Goal: Task Accomplishment & Management: Complete application form

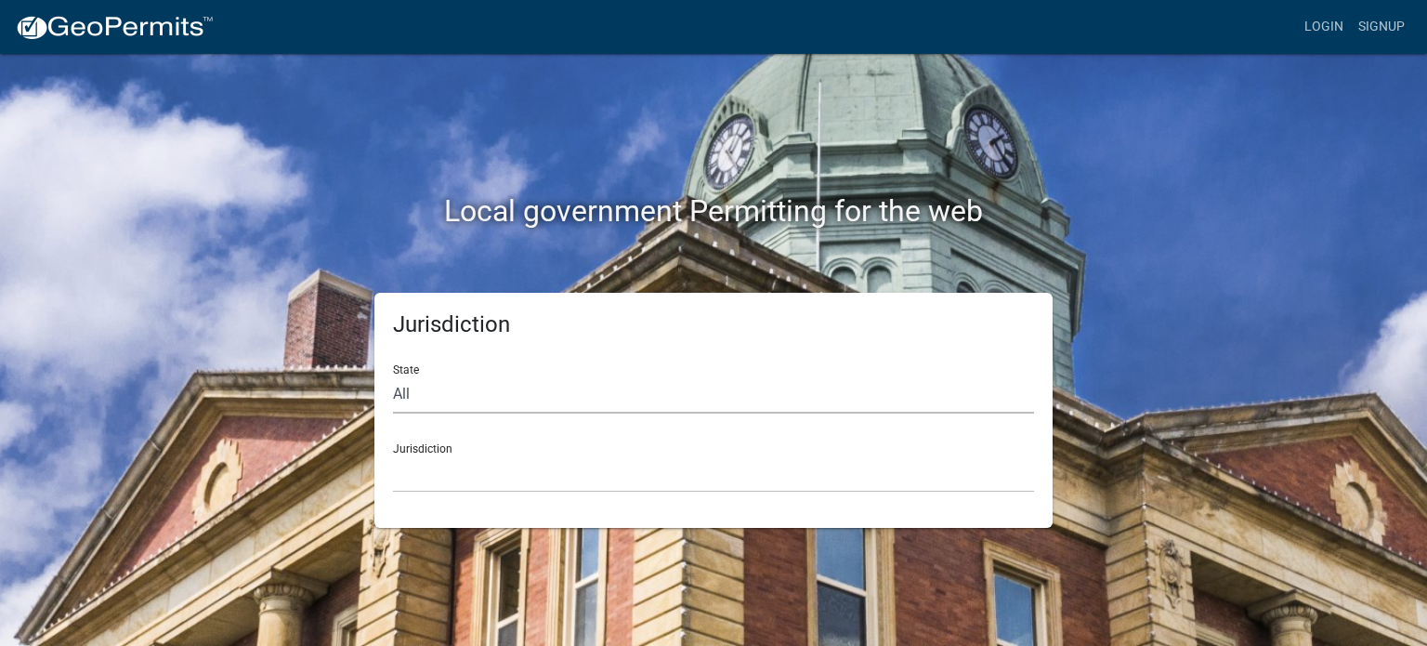
click at [543, 408] on select "All [US_STATE] [US_STATE] [US_STATE] [US_STATE] [US_STATE] [US_STATE] [US_STATE…" at bounding box center [713, 394] width 641 height 38
select select "[US_STATE]"
click at [393, 375] on select "All [US_STATE] [US_STATE] [US_STATE] [US_STATE] [US_STATE] [US_STATE] [US_STATE…" at bounding box center [713, 394] width 641 height 38
click at [520, 481] on select "City of [GEOGRAPHIC_DATA], [US_STATE] City of [GEOGRAPHIC_DATA], [US_STATE] Cit…" at bounding box center [713, 473] width 641 height 38
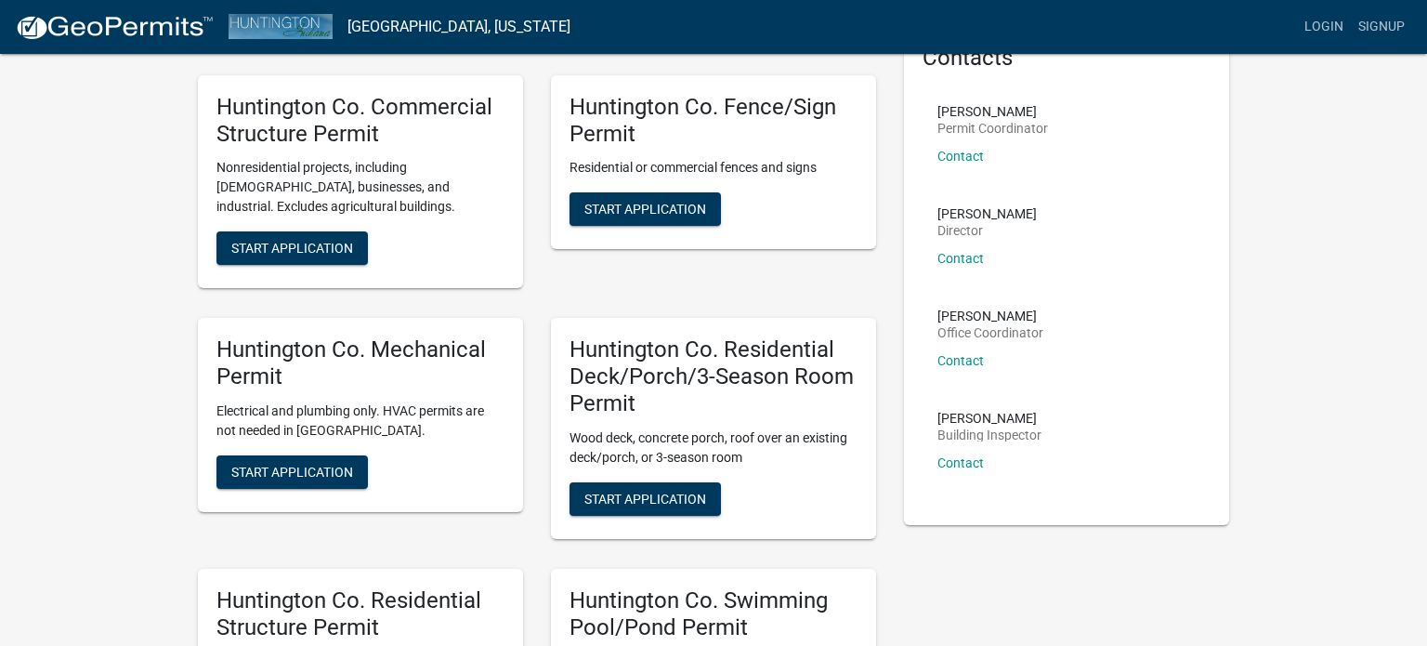
scroll to position [119, 0]
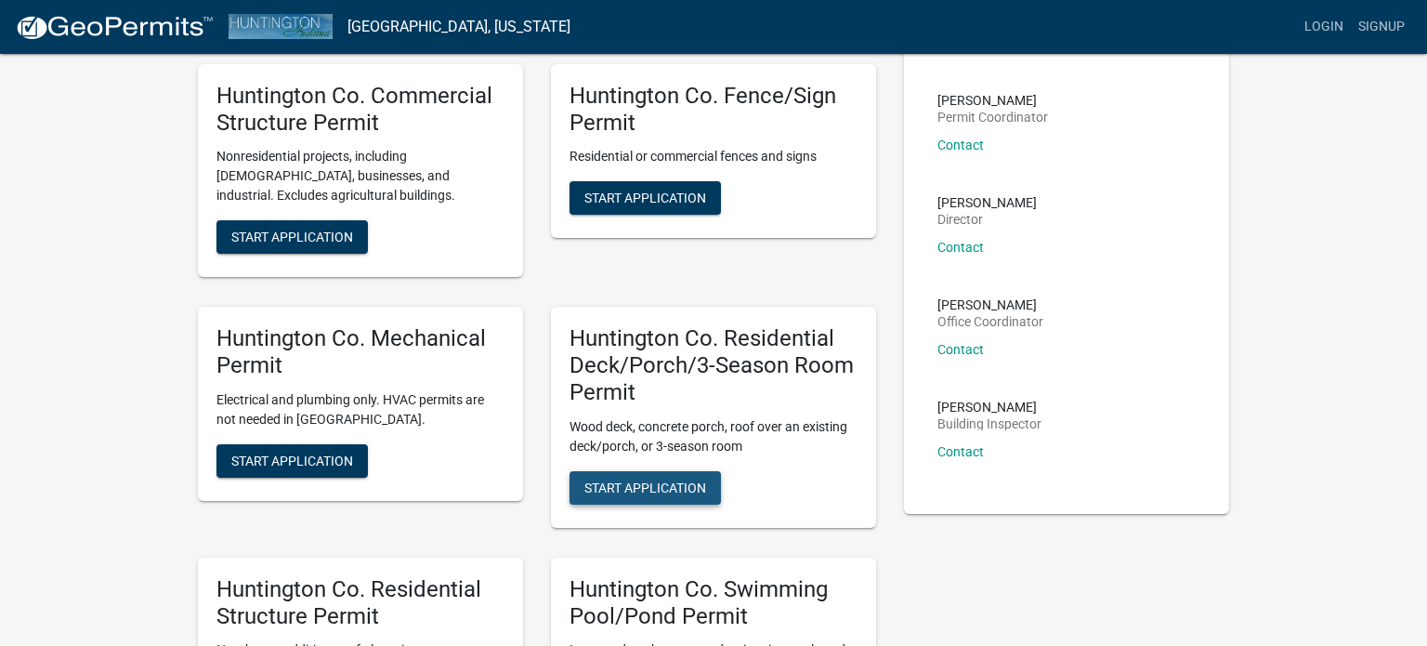
click at [647, 485] on span "Start Application" at bounding box center [645, 486] width 122 height 15
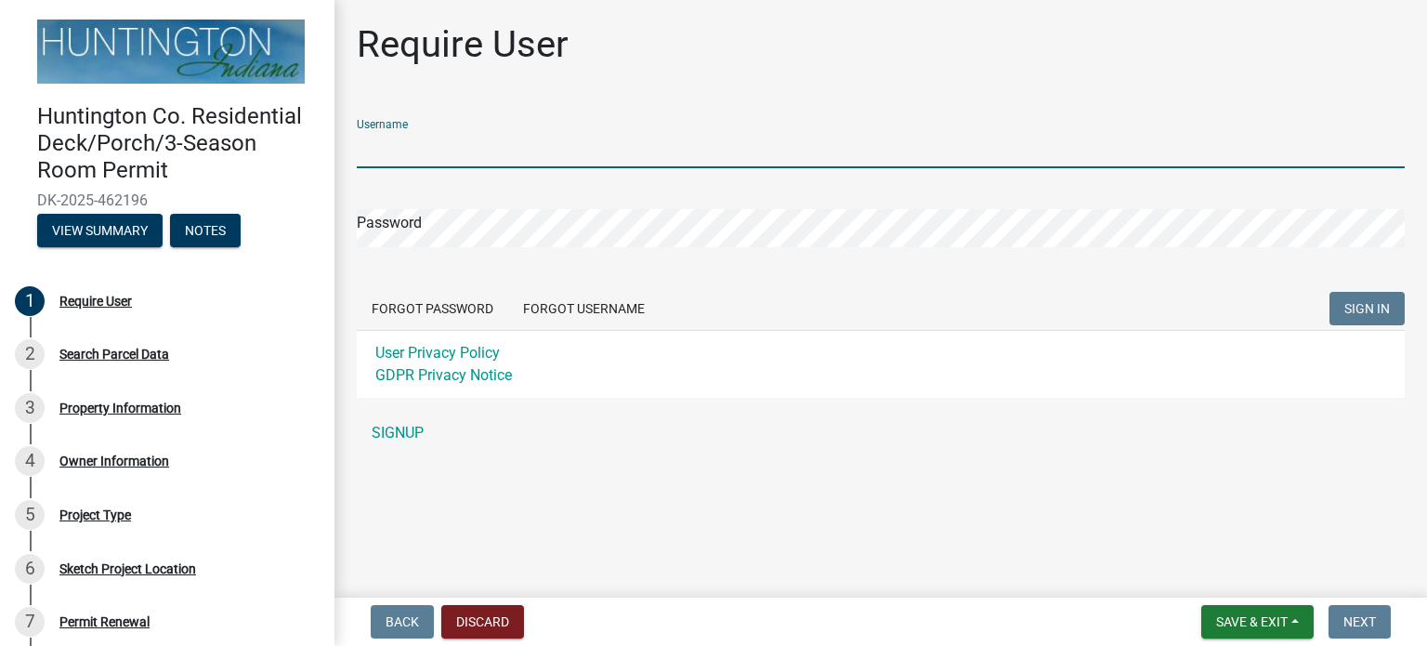
click at [451, 148] on input "Username" at bounding box center [881, 149] width 1048 height 38
type input "Silas09"
click at [1417, 310] on div "Require User Username Silas09 Password Forgot Password Forgot Username SIGN IN …" at bounding box center [881, 245] width 1076 height 446
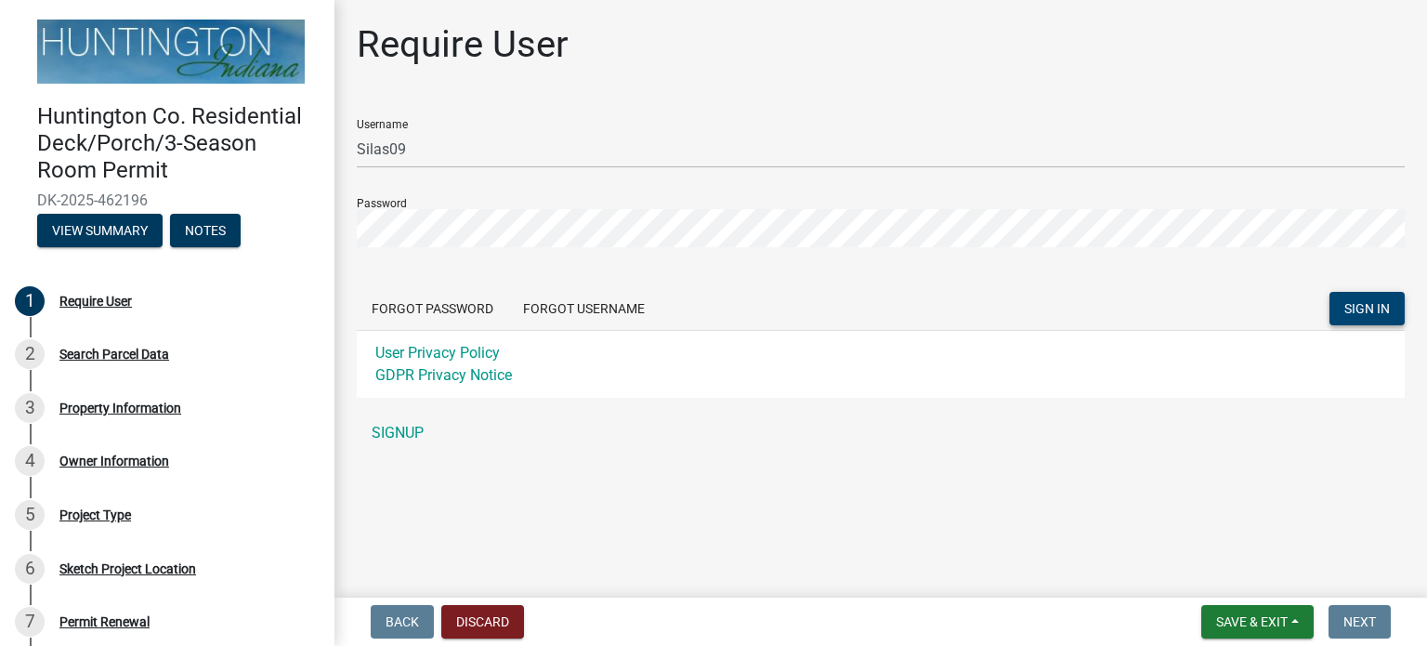
click at [1390, 322] on button "SIGN IN" at bounding box center [1366, 308] width 75 height 33
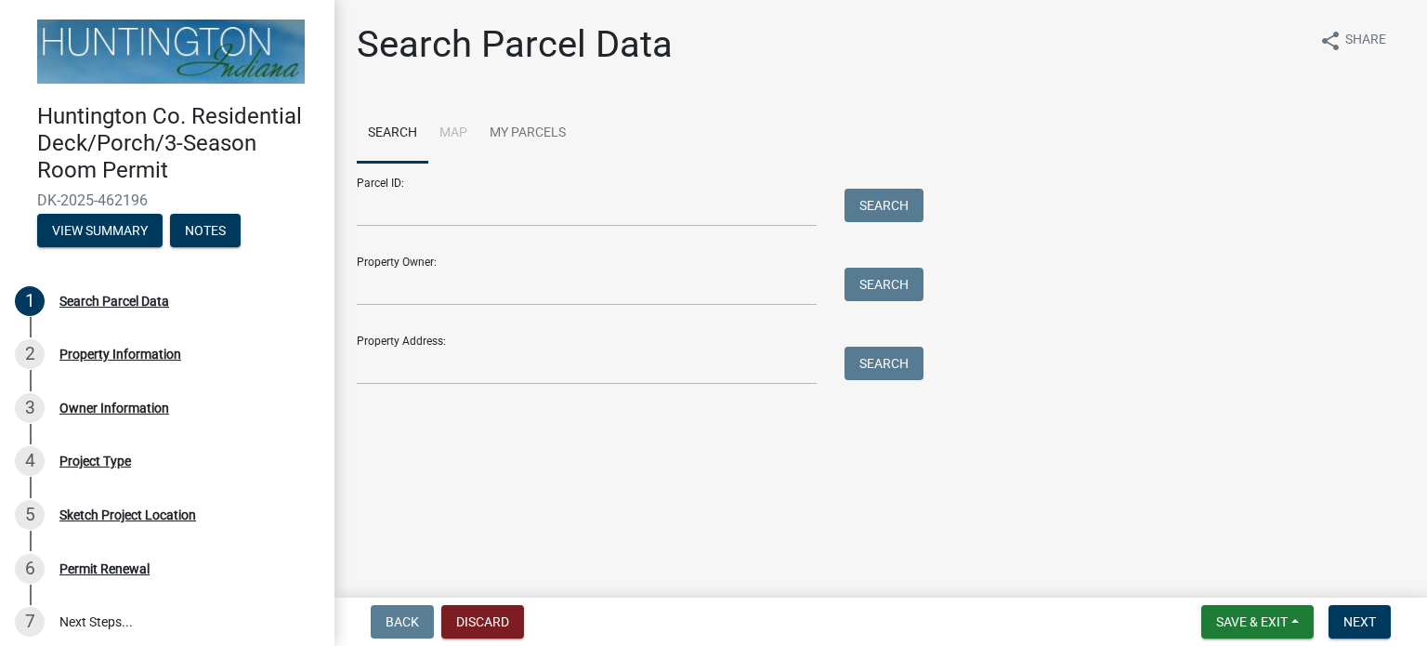
click at [464, 306] on form "Parcel ID: Search Property Owner: Search Property Address: Search" at bounding box center [635, 274] width 557 height 222
click at [463, 297] on input "Property Owner:" at bounding box center [587, 287] width 460 height 38
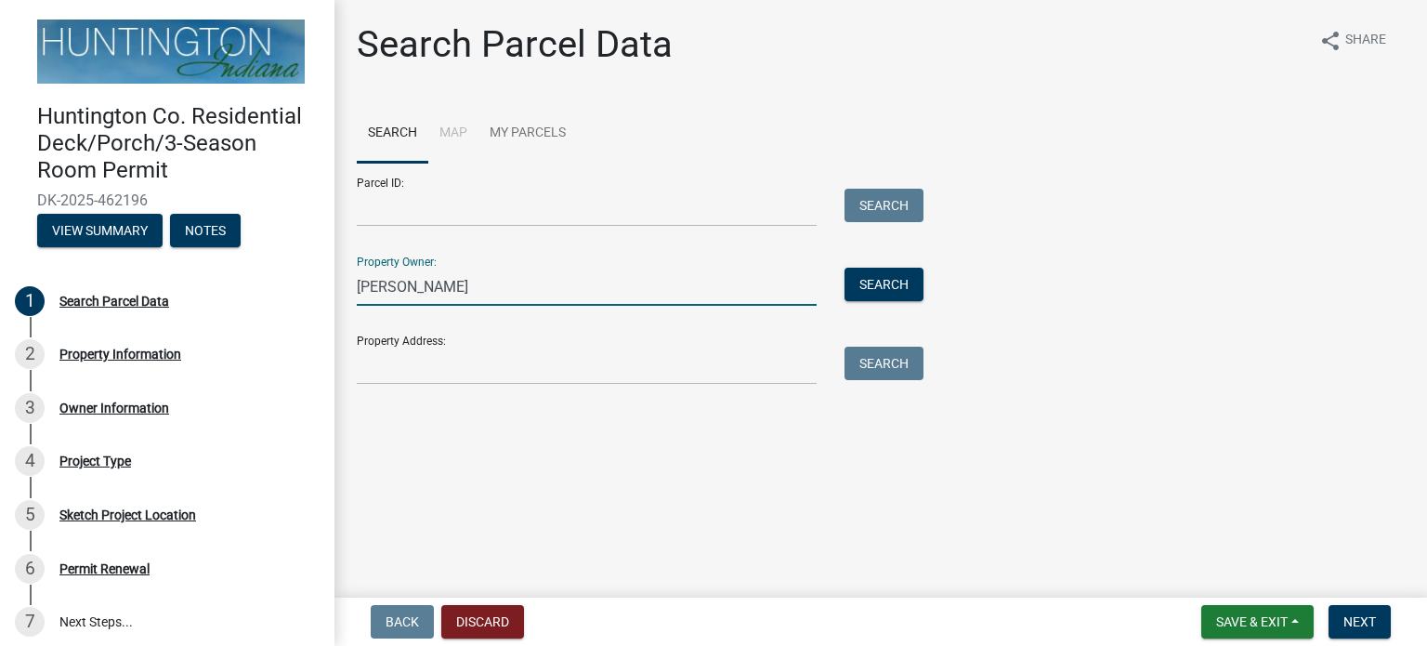
type input "silas"
type input "[PERSON_NAME]"
click at [895, 297] on button "Search" at bounding box center [883, 284] width 79 height 33
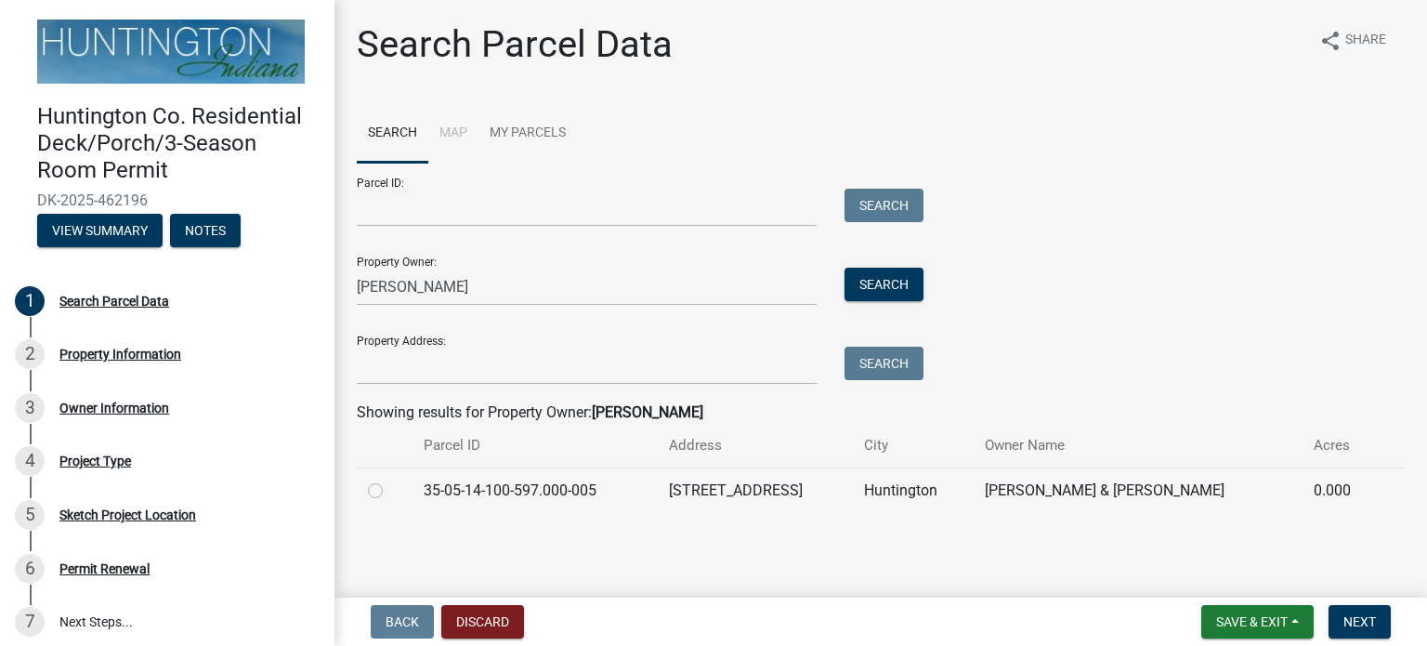
click at [363, 490] on td at bounding box center [385, 490] width 56 height 46
click at [390, 479] on label at bounding box center [390, 479] width 0 height 0
click at [390, 491] on input "radio" at bounding box center [396, 485] width 12 height 12
radio input "true"
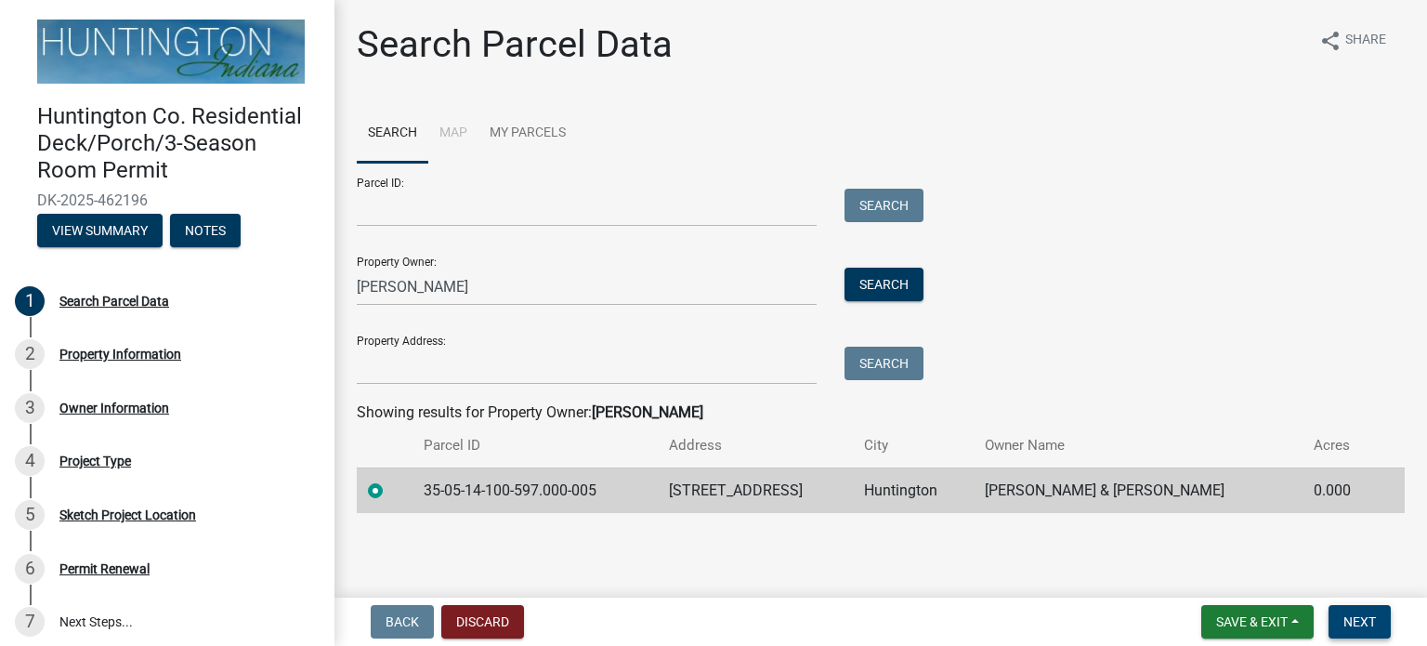
click at [1343, 626] on span "Next" at bounding box center [1359, 621] width 33 height 15
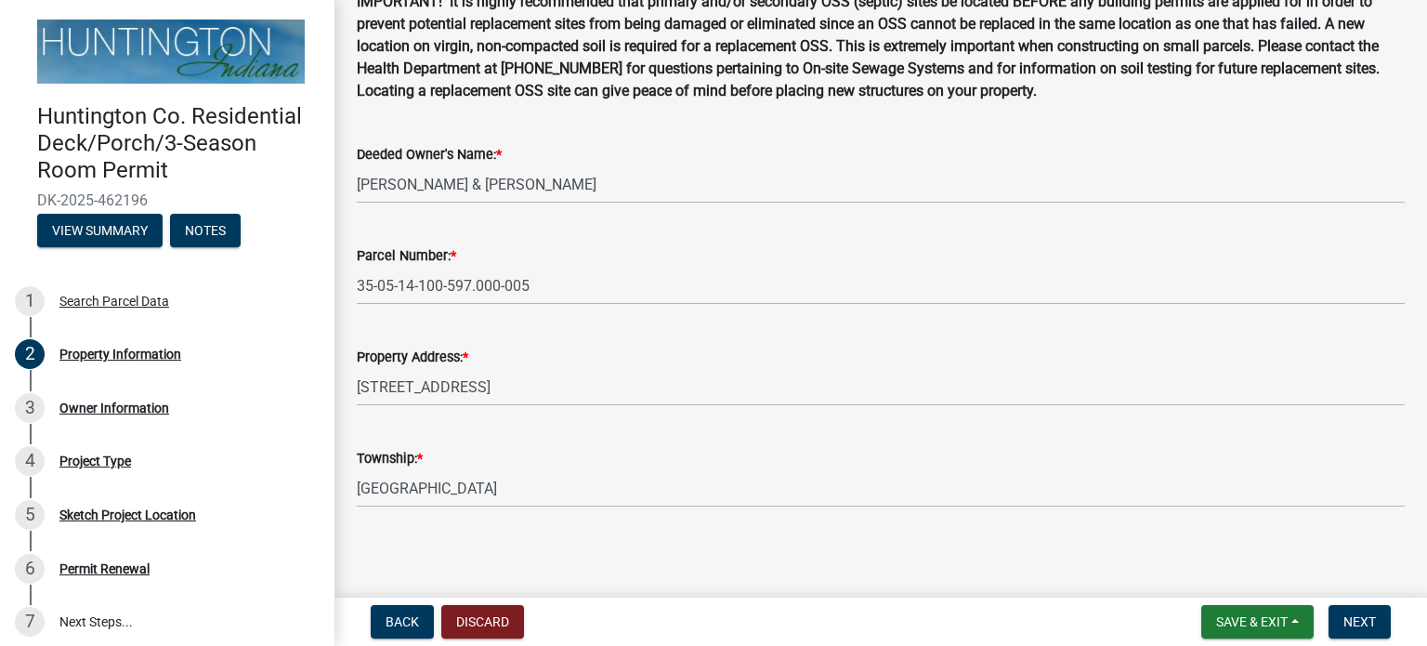
scroll to position [148, 0]
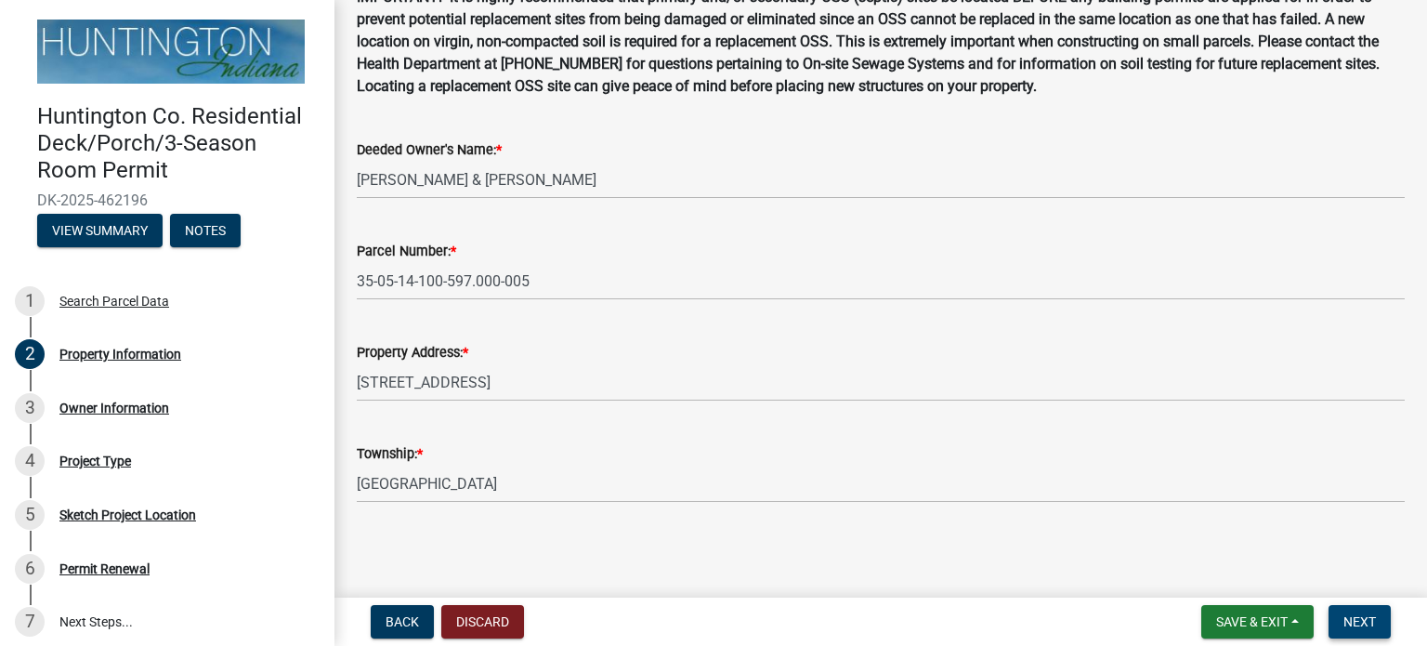
click at [1360, 630] on button "Next" at bounding box center [1359, 621] width 62 height 33
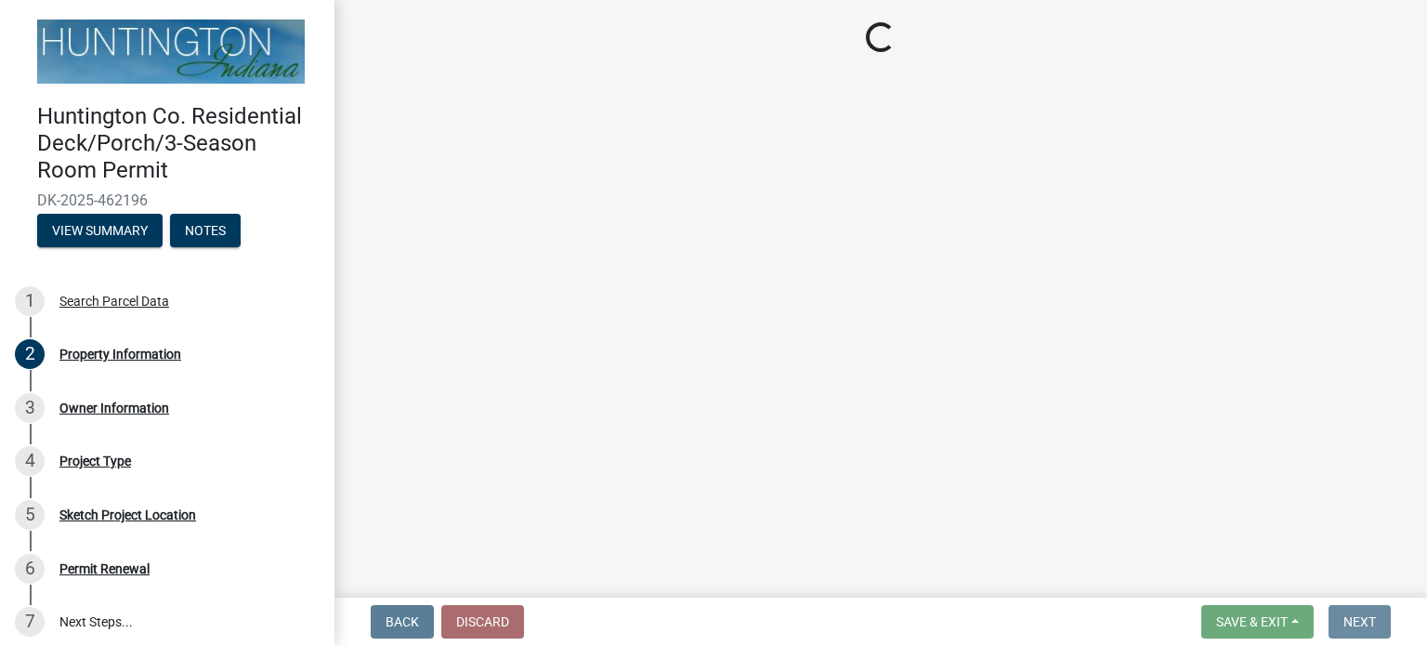
scroll to position [0, 0]
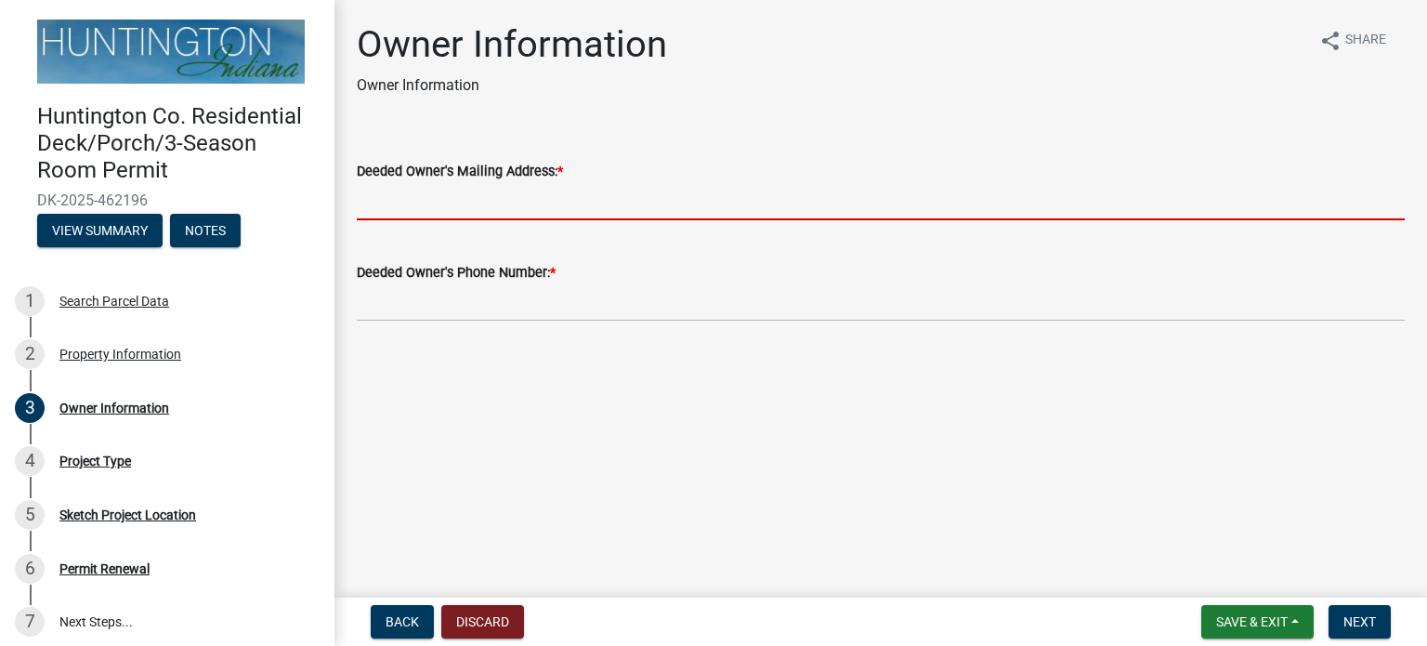
click at [573, 203] on input "Deeded Owner's Mailing Address: *" at bounding box center [881, 201] width 1048 height 38
click at [557, 191] on input "Deeded Owner's Mailing Address: *" at bounding box center [881, 201] width 1048 height 38
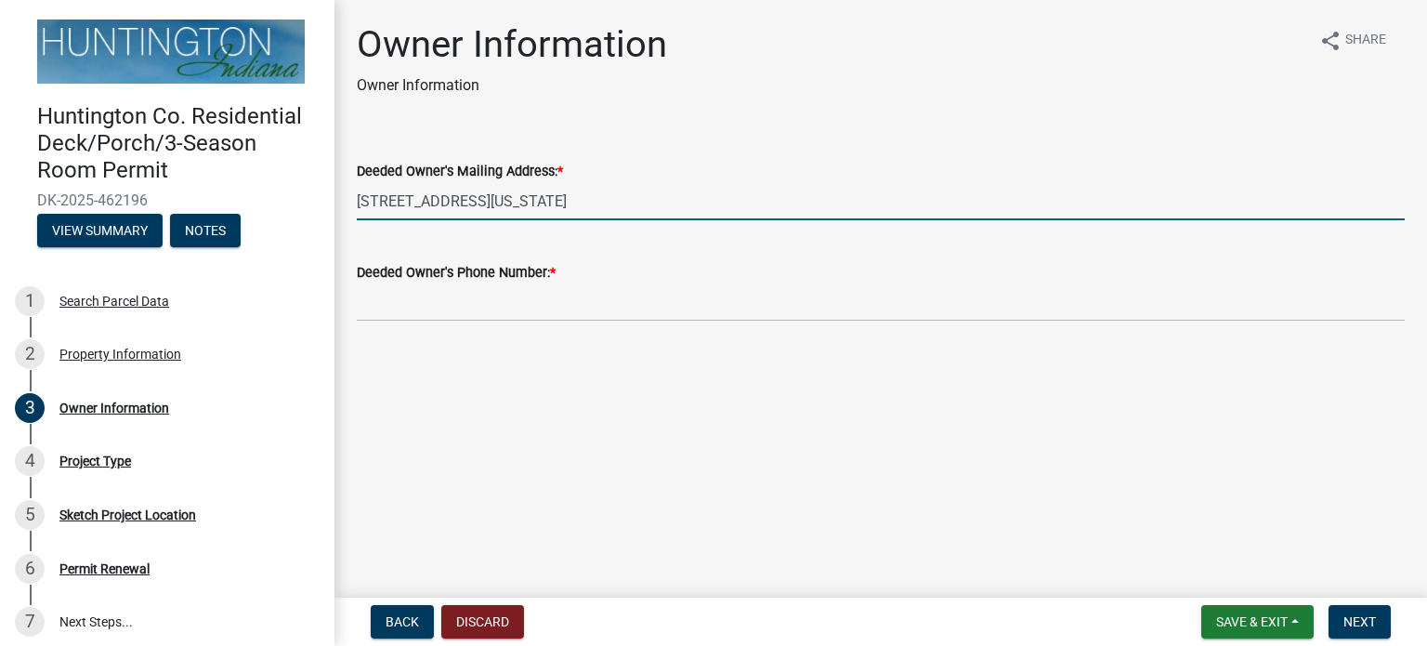
type input "[STREET_ADDRESS][US_STATE]"
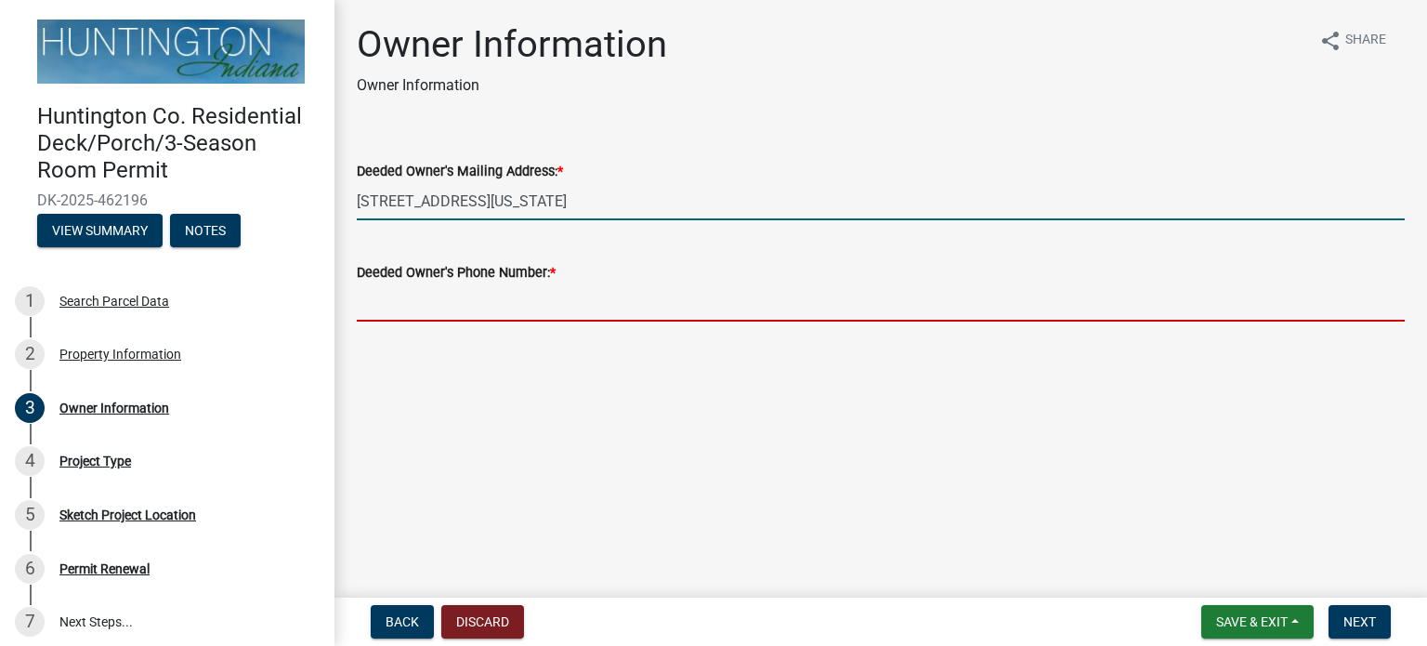
click at [536, 316] on input "Deeded Owner's Phone Number: *" at bounding box center [881, 302] width 1048 height 38
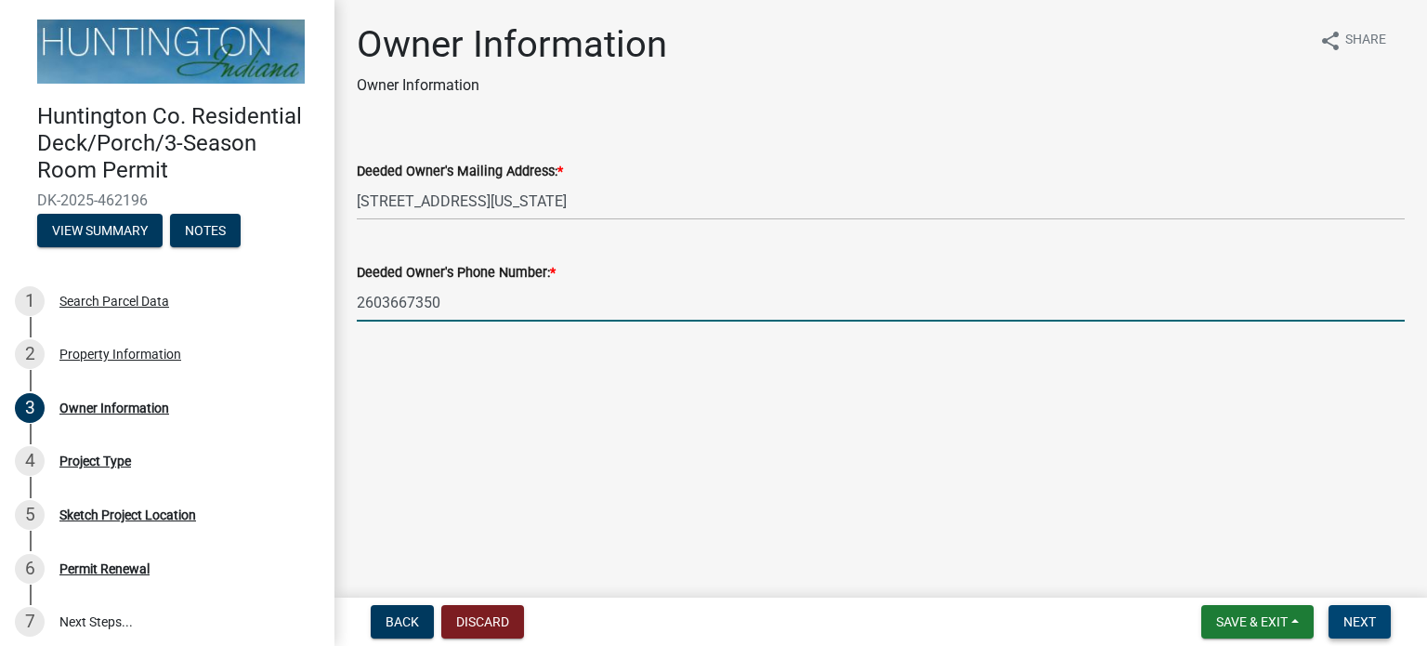
type input "2603667350"
click at [1346, 611] on button "Next" at bounding box center [1359, 621] width 62 height 33
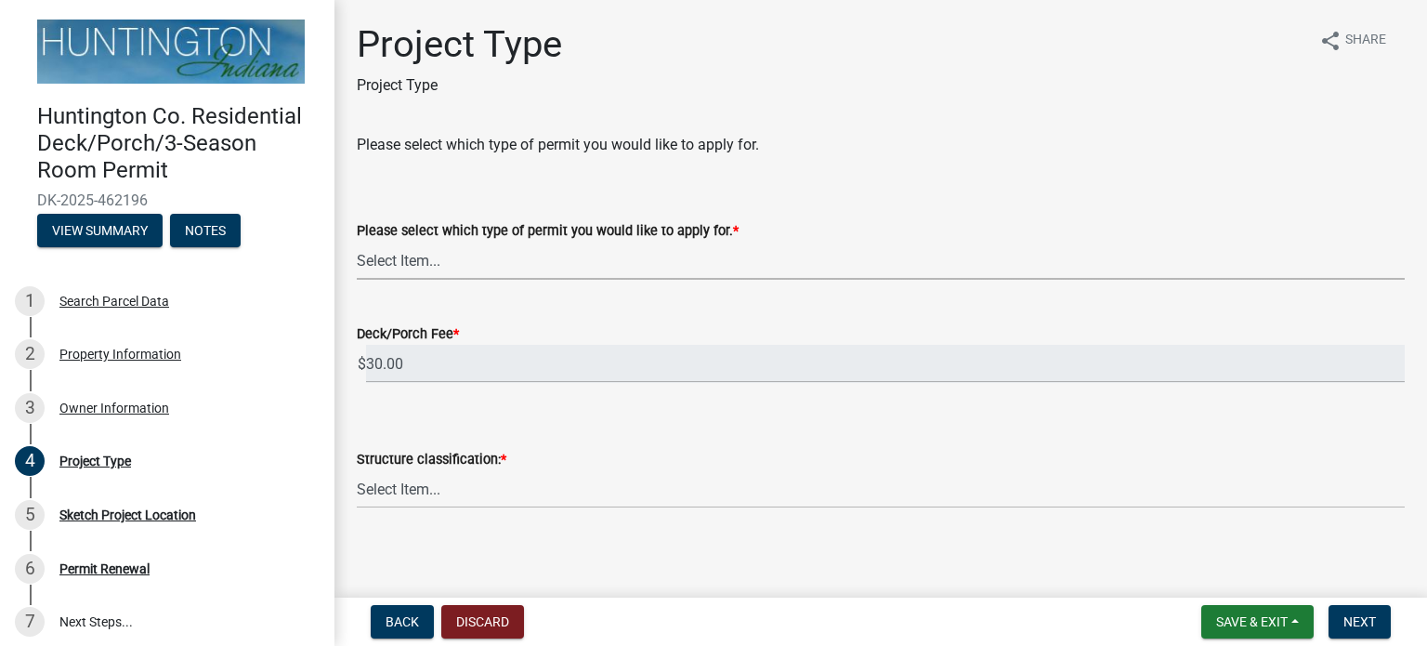
click at [595, 267] on select "Select Item... wood deck with roof wood deck without roof roof over existing wo…" at bounding box center [881, 261] width 1048 height 38
click at [357, 242] on select "Select Item... wood deck with roof wood deck without roof roof over existing wo…" at bounding box center [881, 261] width 1048 height 38
select select "7ddfe559-f7ca-4dac-a83d-10332e9f03b1"
click at [573, 391] on wm-data-entity-input "Deck/Porch Fee * $ 30.00" at bounding box center [881, 347] width 1048 height 103
click at [476, 479] on select "Select Item... Single-family Two-family Multi-family Accessory structure" at bounding box center [881, 489] width 1048 height 38
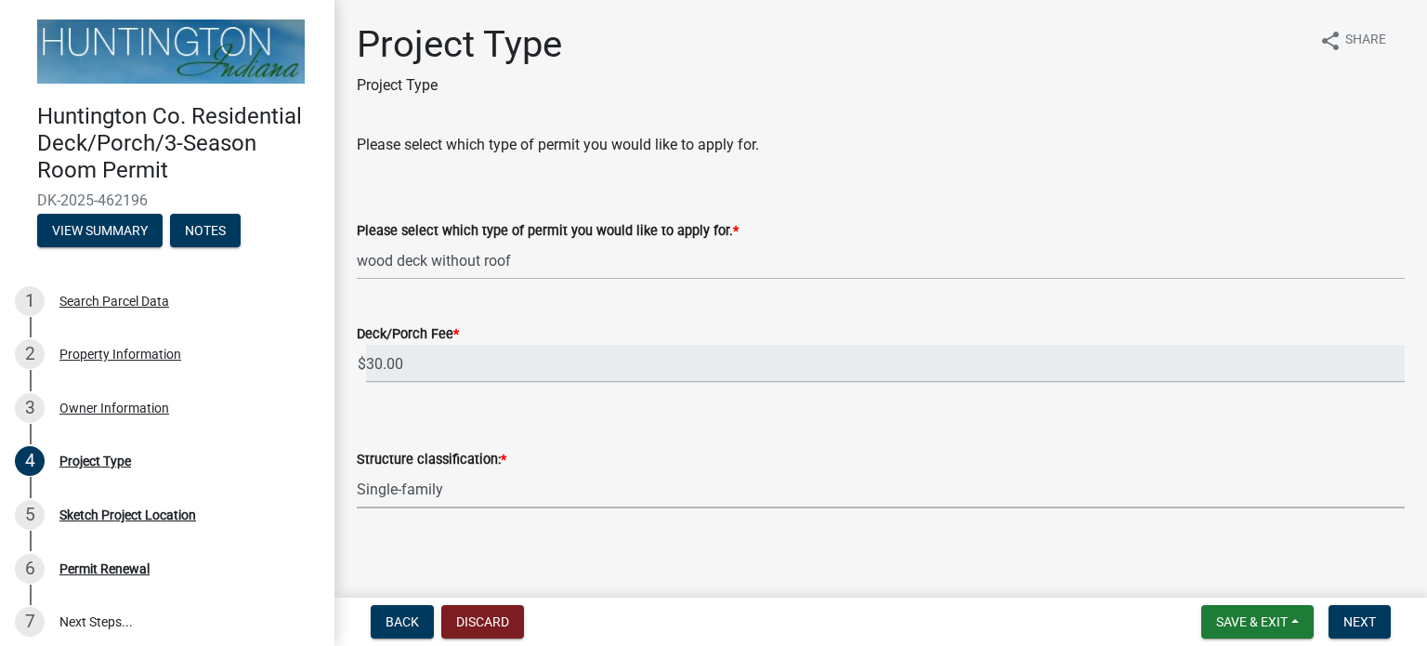
click at [357, 470] on select "Select Item... Single-family Two-family Multi-family Accessory structure" at bounding box center [881, 489] width 1048 height 38
select select "974be428-3fb2-44e5-8e9f-39d0bd83e453"
click at [1361, 627] on span "Next" at bounding box center [1359, 621] width 33 height 15
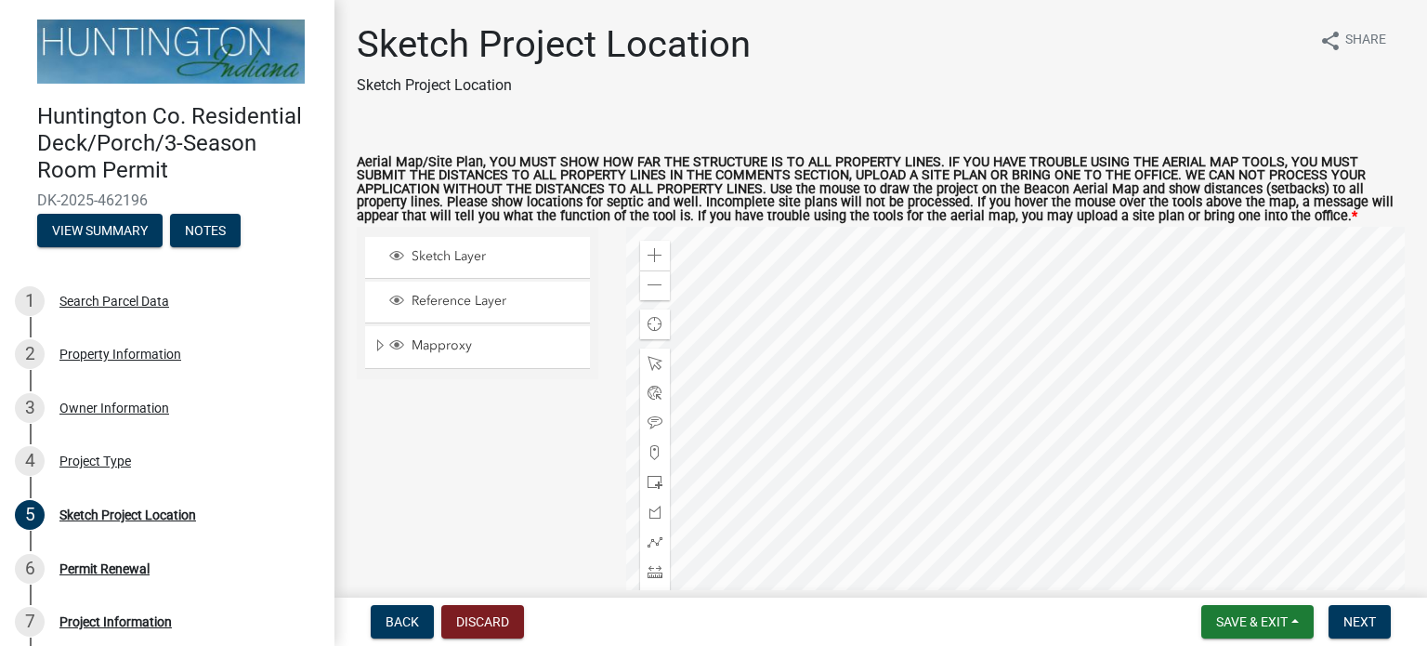
click at [1055, 433] on div at bounding box center [1015, 459] width 779 height 464
click at [1079, 352] on div at bounding box center [1015, 459] width 779 height 464
click at [648, 258] on span at bounding box center [654, 255] width 15 height 15
click at [987, 544] on div at bounding box center [1015, 459] width 779 height 464
click at [651, 365] on span at bounding box center [654, 363] width 15 height 15
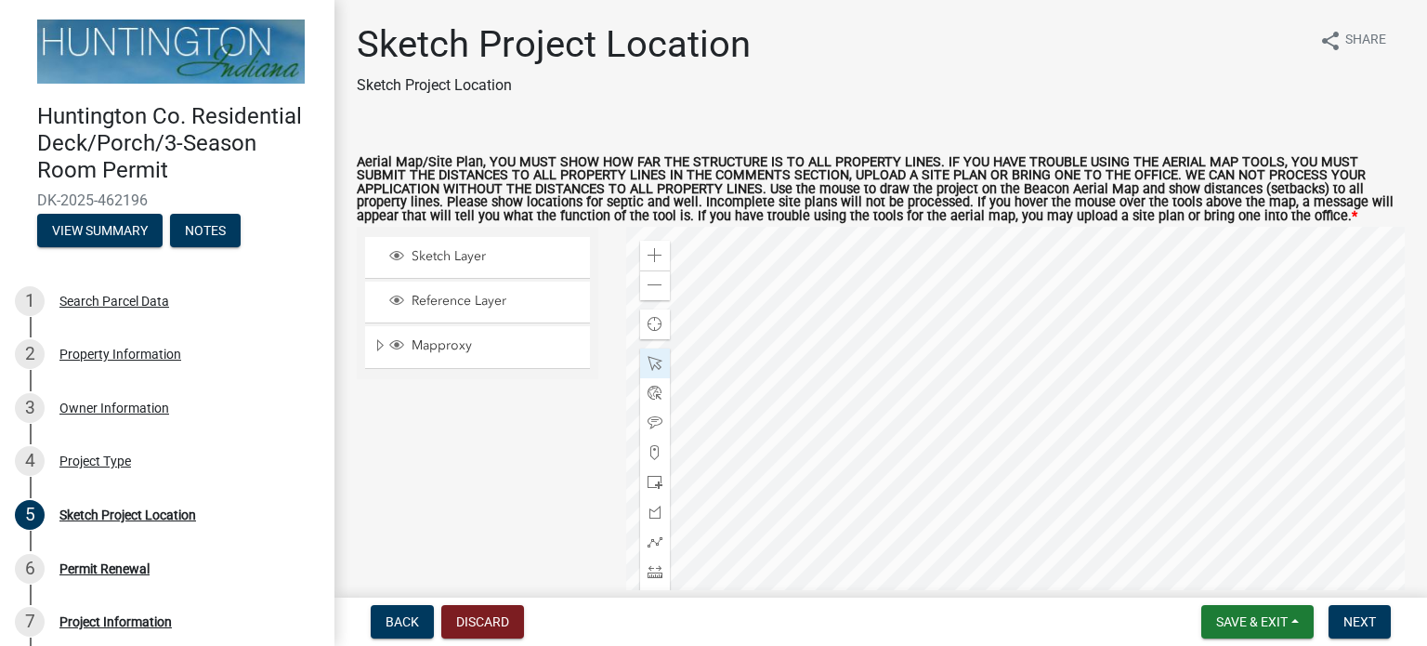
click at [954, 415] on div at bounding box center [1015, 459] width 779 height 464
click at [652, 360] on span at bounding box center [654, 363] width 15 height 15
click at [650, 395] on span at bounding box center [654, 393] width 15 height 15
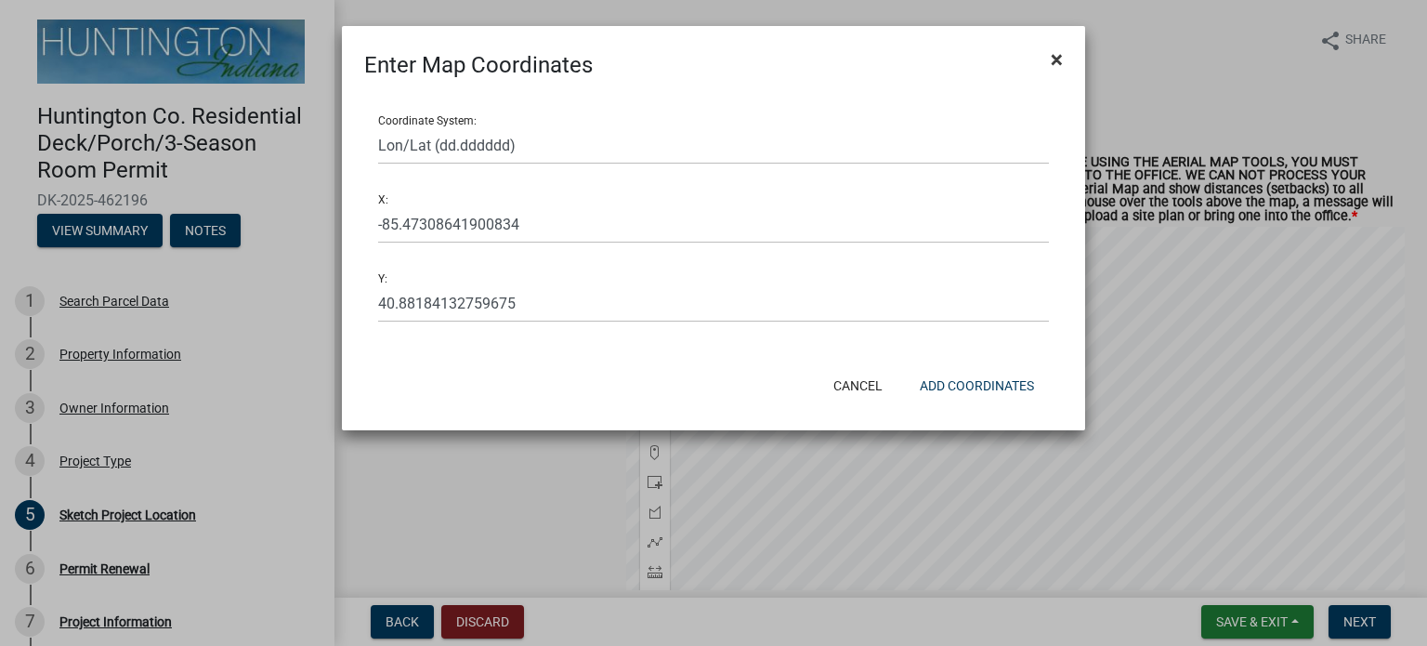
click at [1052, 59] on span "×" at bounding box center [1057, 59] width 12 height 26
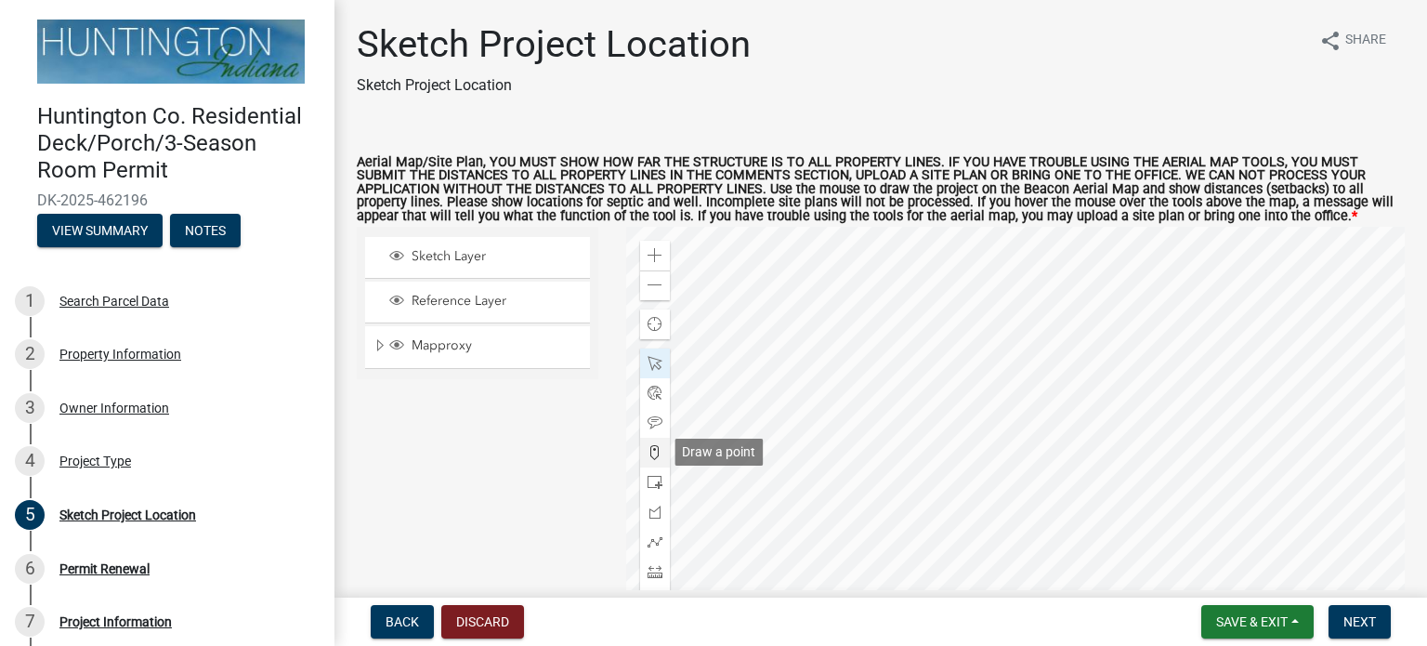
click at [654, 448] on span at bounding box center [654, 452] width 15 height 15
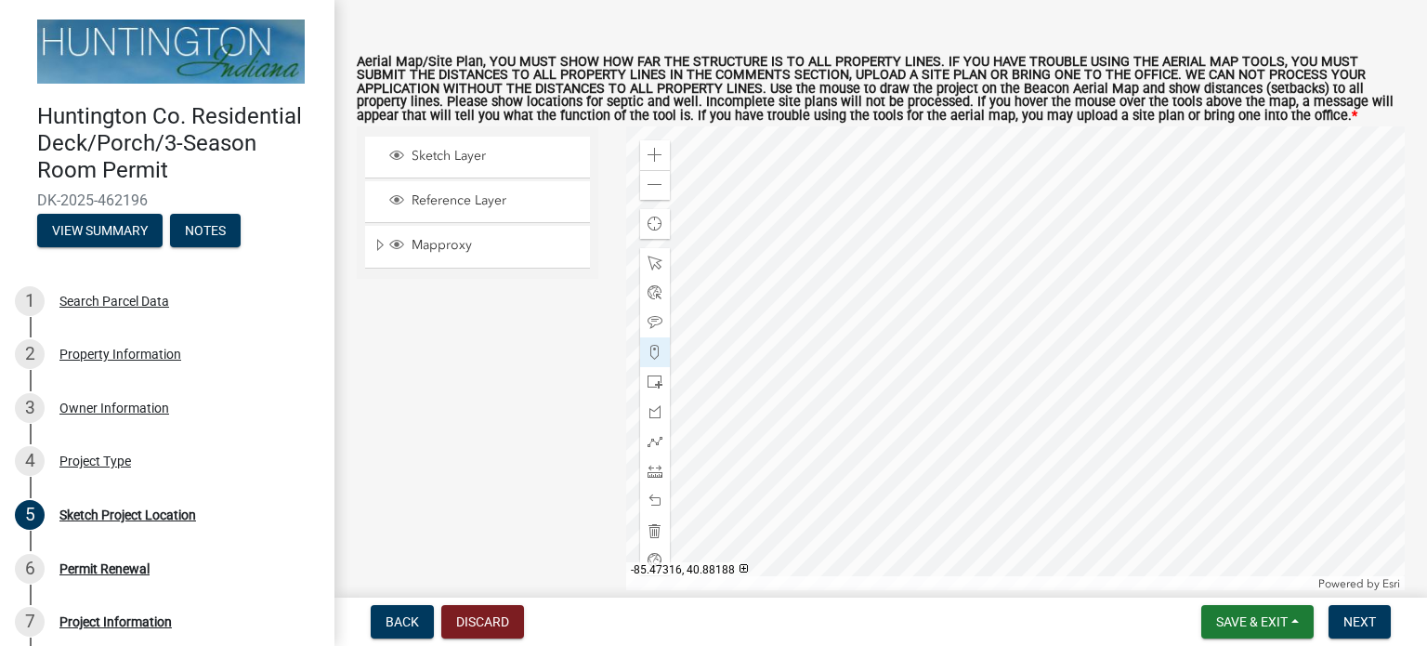
click at [955, 310] on div at bounding box center [1015, 358] width 779 height 464
click at [932, 241] on div at bounding box center [1015, 358] width 779 height 464
click at [954, 309] on div at bounding box center [1015, 358] width 779 height 464
click at [926, 312] on div at bounding box center [1015, 358] width 779 height 464
click at [1053, 231] on div at bounding box center [1015, 358] width 779 height 464
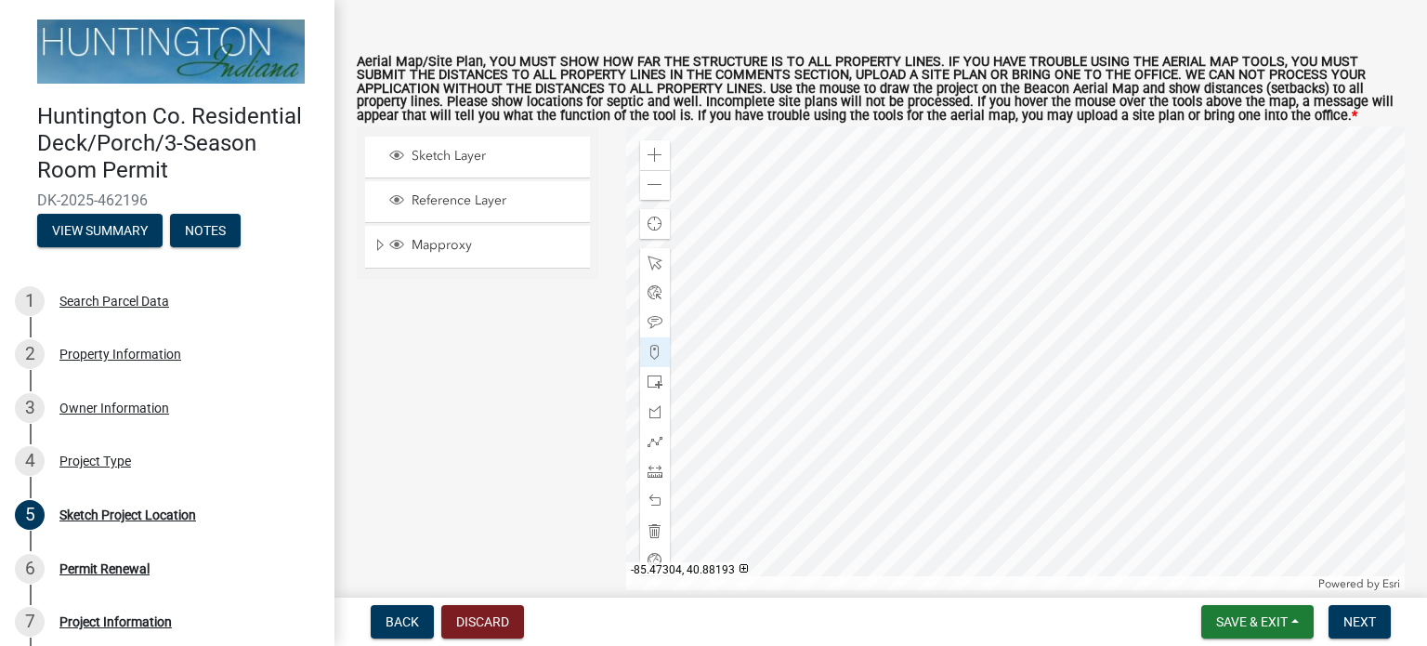
click at [1058, 261] on div at bounding box center [1015, 358] width 779 height 464
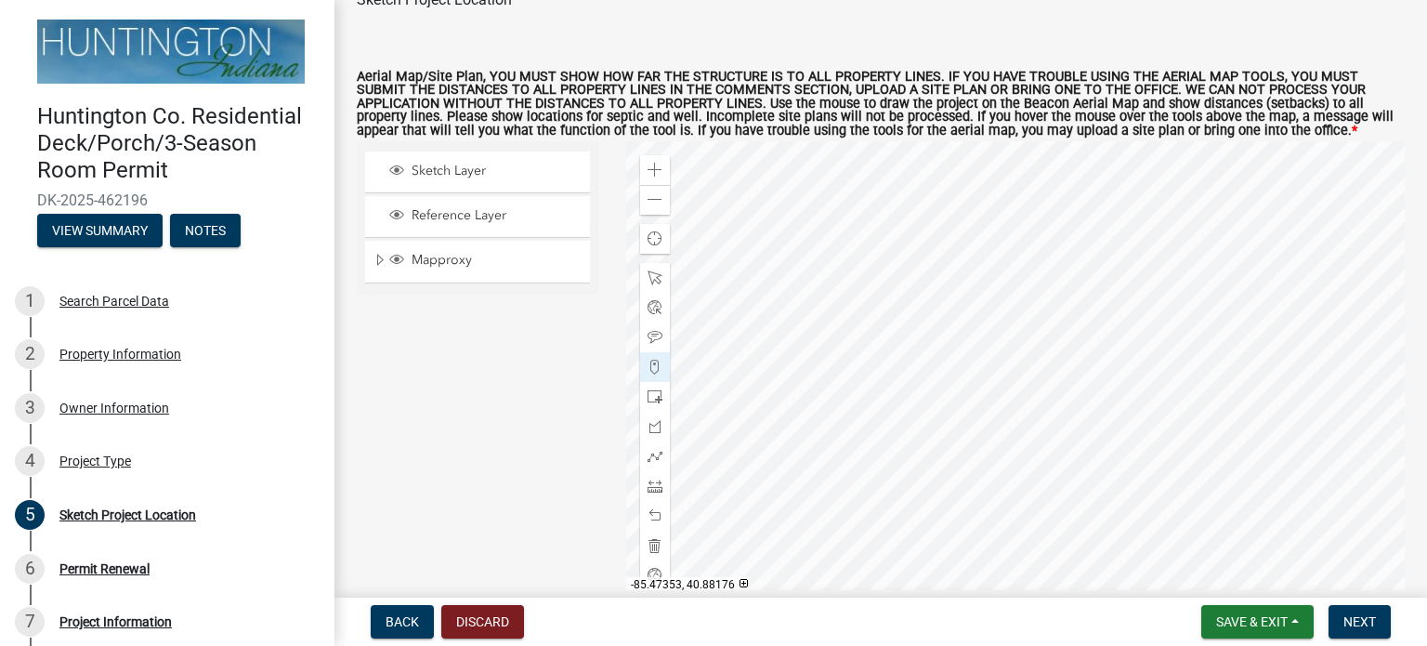
scroll to position [69, 0]
